Goal: Register for event/course

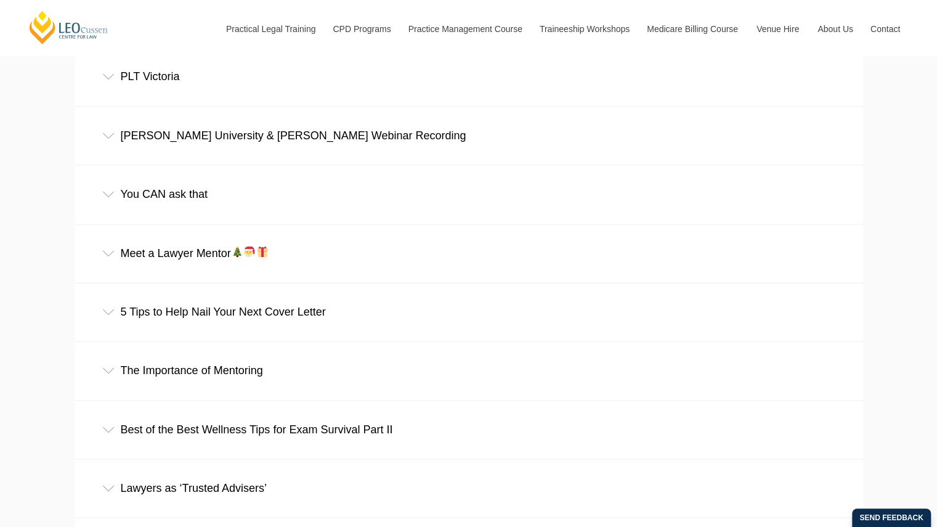
scroll to position [1365, 0]
click at [176, 136] on div "Griffith University & Leo Cussen Webinar Recording" at bounding box center [469, 136] width 788 height 57
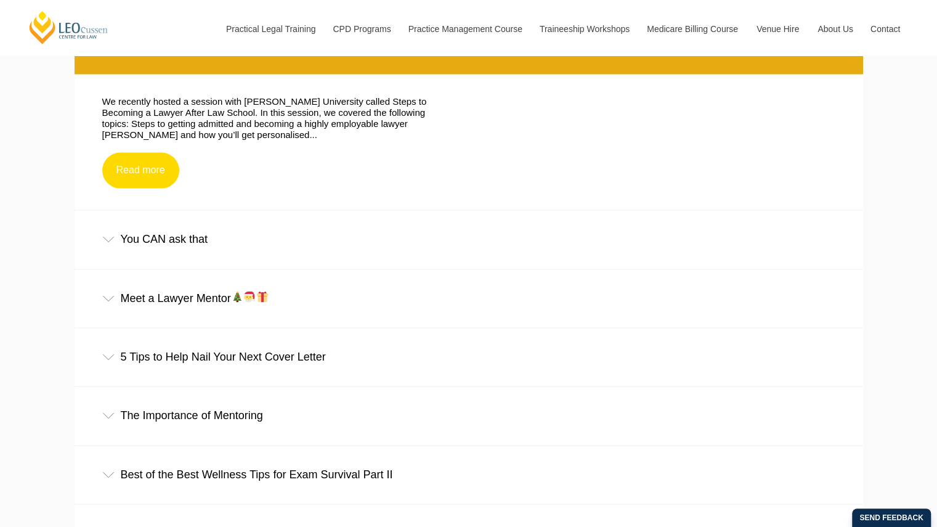
scroll to position [1505, 0]
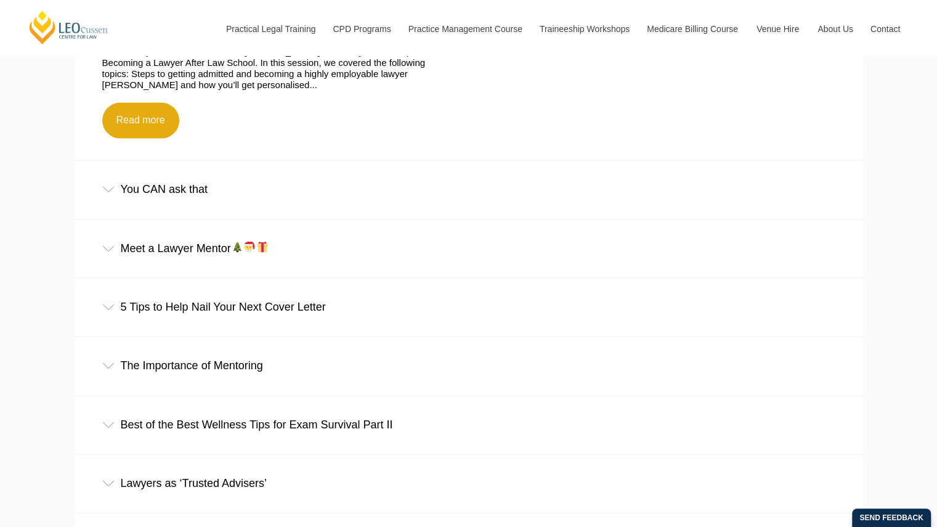
click at [175, 195] on div "You CAN ask that" at bounding box center [469, 189] width 788 height 57
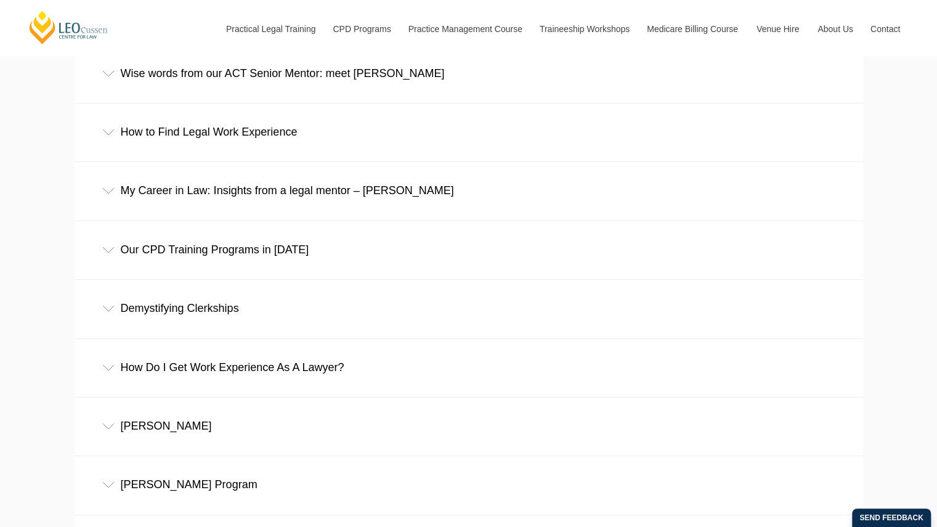
scroll to position [2230, 0]
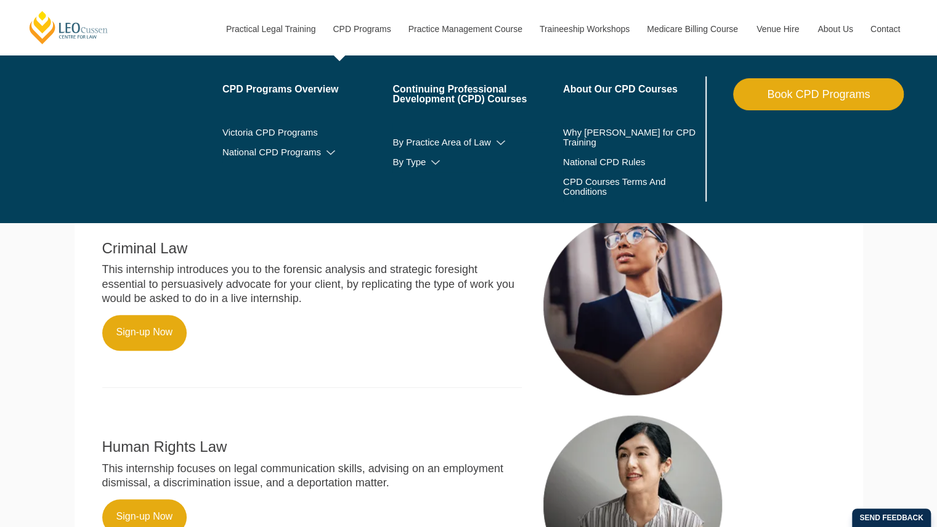
scroll to position [711, 0]
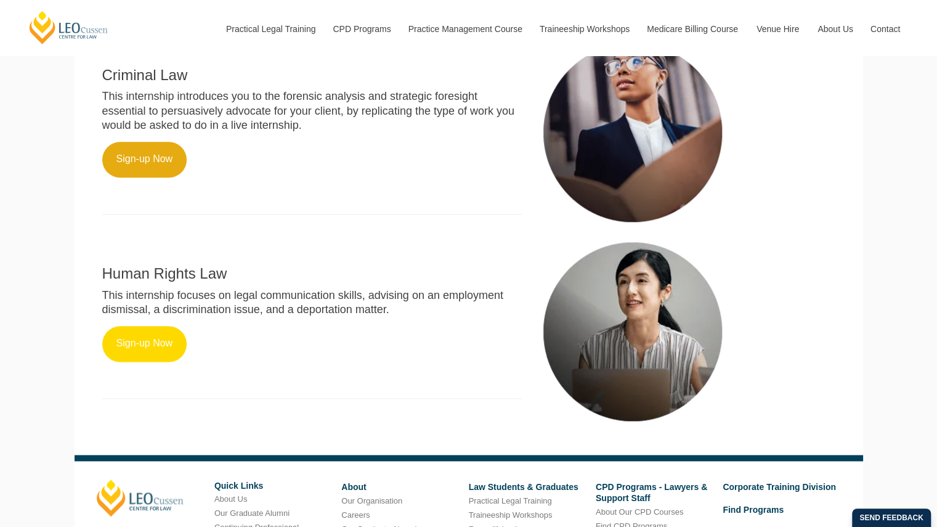
click at [142, 358] on link "Sign-up Now" at bounding box center [144, 344] width 85 height 36
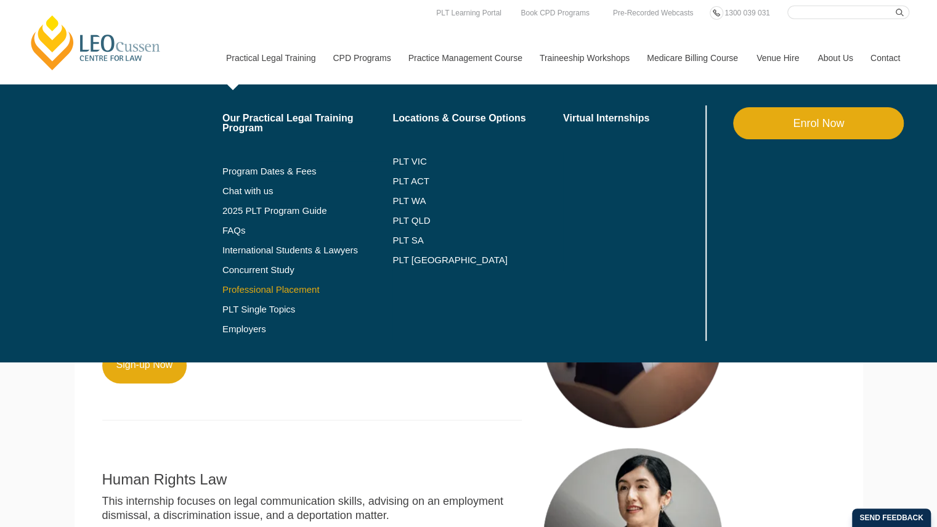
scroll to position [459, 0]
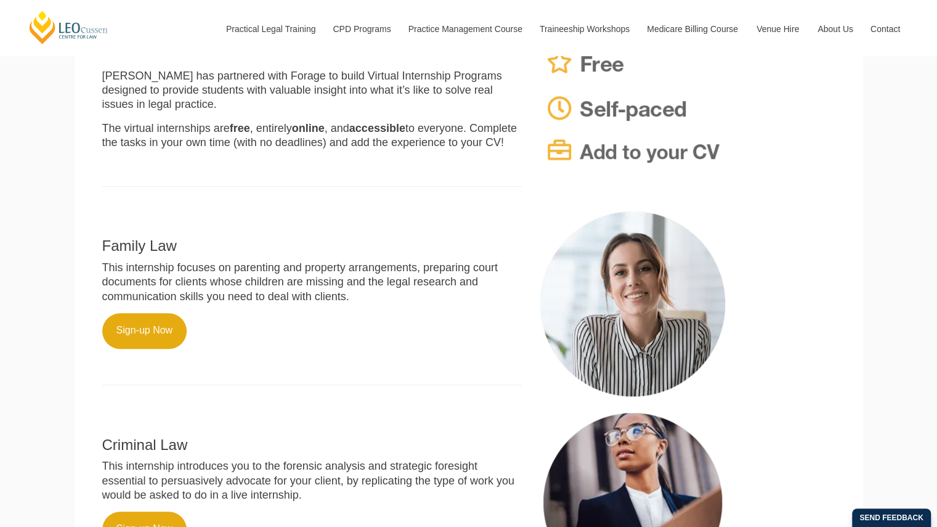
scroll to position [354, 0]
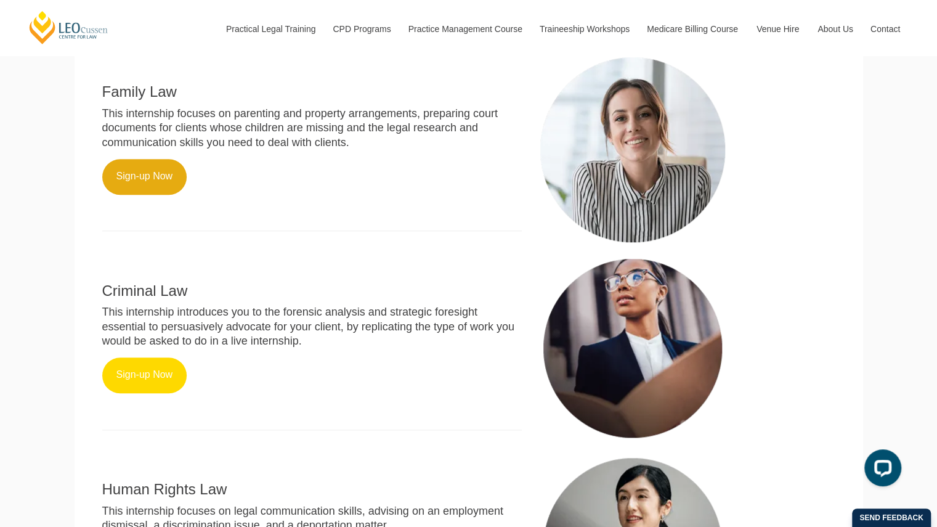
scroll to position [725, 0]
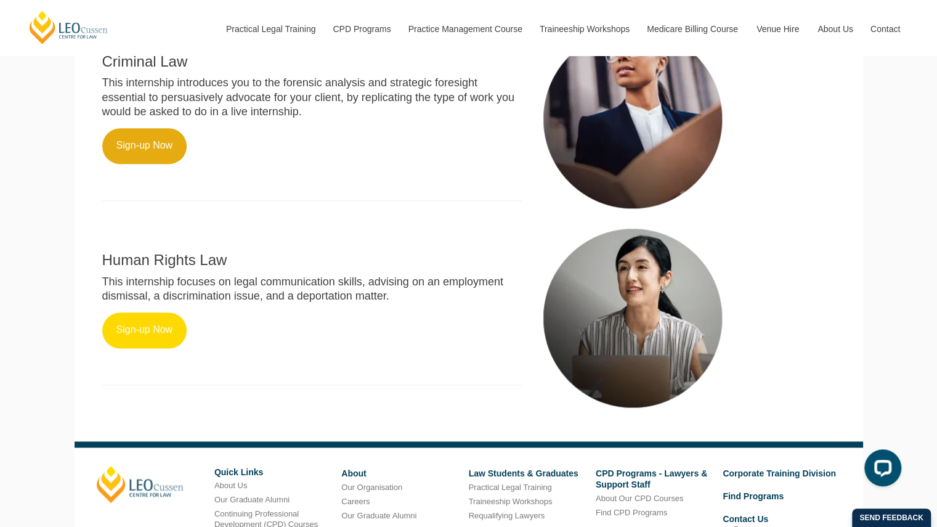
click at [162, 338] on link "Sign-up Now" at bounding box center [144, 330] width 85 height 36
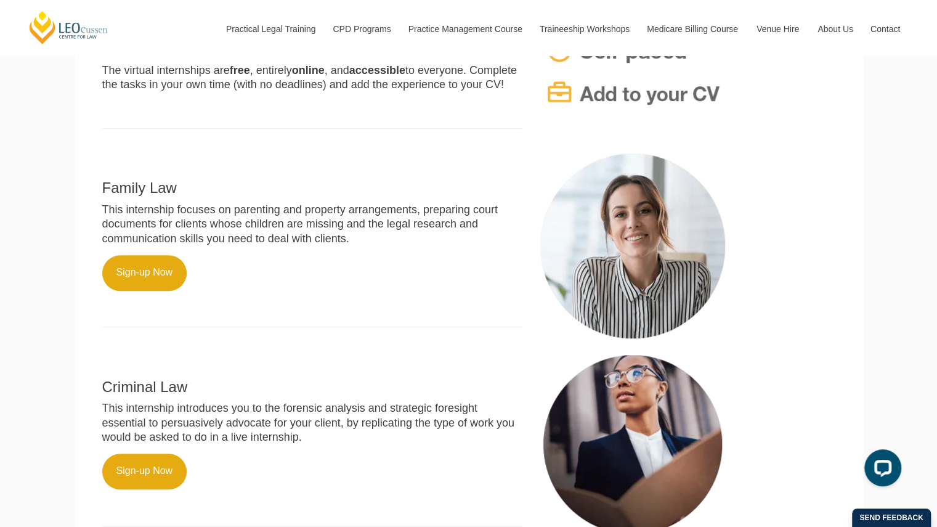
scroll to position [401, 0]
